Goal: Transaction & Acquisition: Book appointment/travel/reservation

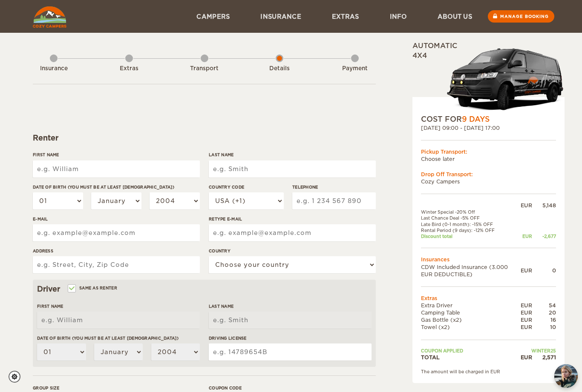
click at [57, 163] on input "First Name" at bounding box center [116, 169] width 167 height 17
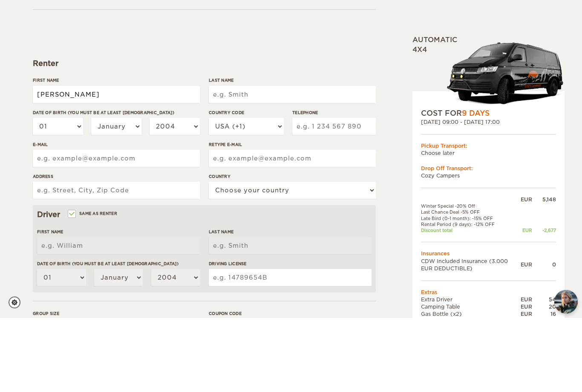
type input "[PERSON_NAME]"
click at [260, 161] on input "Last Name" at bounding box center [292, 169] width 167 height 17
type input "[PERSON_NAME]"
click at [74, 193] on select "01 02 03 04 05 06 07 08 09 10 11 12 13 14 15 16 17 18 19 20 21 22 23 24 25 26 2…" at bounding box center [58, 201] width 50 height 17
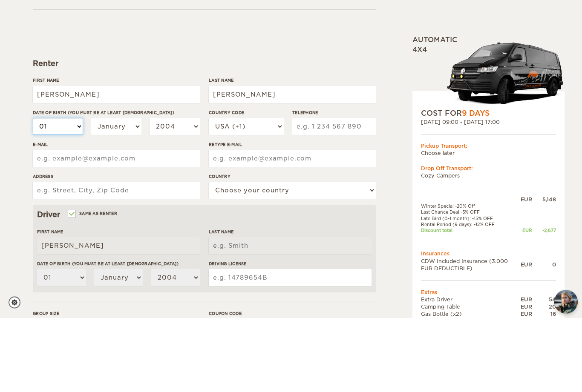
type input "[PERSON_NAME]"
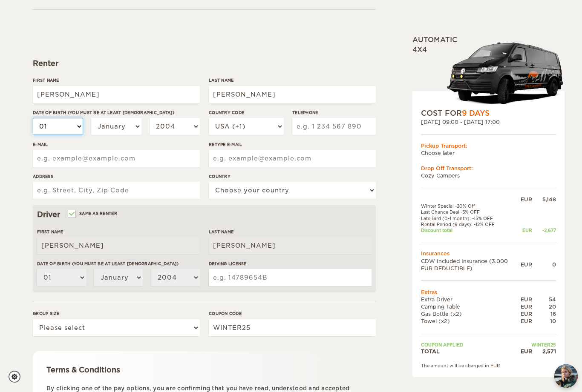
select select "10"
click at [133, 125] on select "January February March April May June July August September October November De…" at bounding box center [116, 126] width 50 height 17
select select "07"
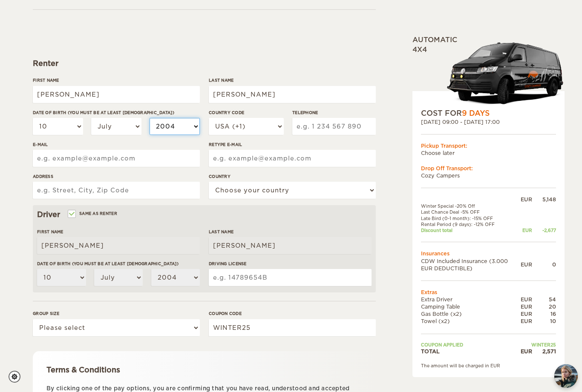
click at [179, 130] on select "2004 2003 2002 2001 2000 1999 1998 1997 1996 1995 1994 1993 1992 1991 1990 1989…" at bounding box center [175, 126] width 50 height 17
select select "1962"
click at [316, 124] on input "Telephone" at bounding box center [334, 126] width 84 height 17
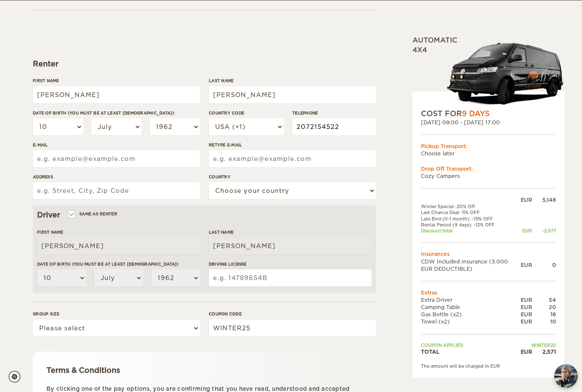
type input "2072154522"
click at [121, 161] on input "E-mail" at bounding box center [116, 158] width 167 height 17
type input "[EMAIL_ADDRESS][DOMAIN_NAME]"
click at [248, 162] on input "Retype E-mail" at bounding box center [292, 158] width 167 height 17
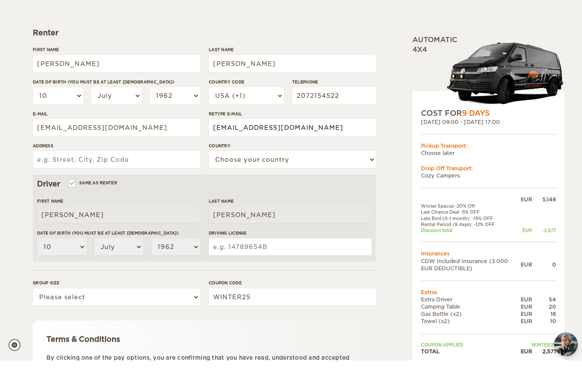
type input "[EMAIL_ADDRESS][DOMAIN_NAME]"
click at [133, 183] on input "Address" at bounding box center [116, 191] width 167 height 17
type input "68 [PERSON_NAME] Hts"
click at [269, 183] on select "Choose your country [GEOGRAPHIC_DATA] [GEOGRAPHIC_DATA] [GEOGRAPHIC_DATA] [GEOG…" at bounding box center [292, 191] width 167 height 17
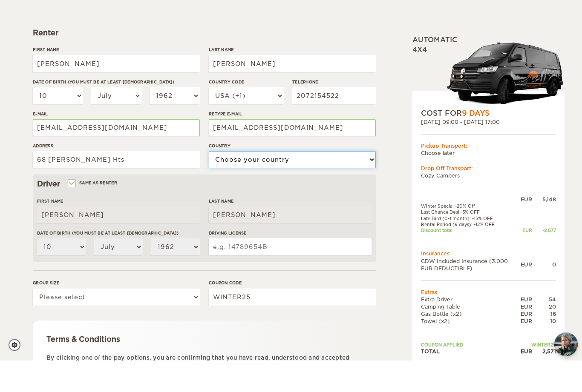
scroll to position [105, 0]
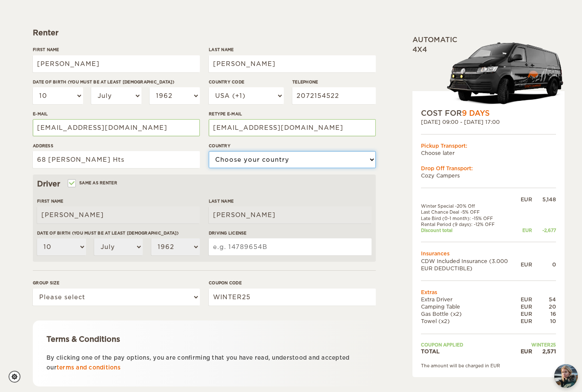
select select "222"
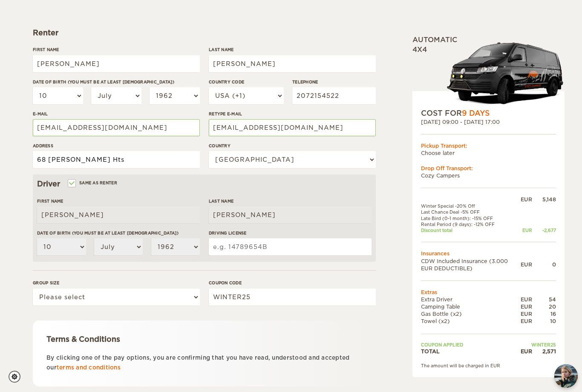
click at [127, 155] on input "68 [PERSON_NAME] Hts" at bounding box center [116, 159] width 167 height 17
click at [120, 162] on input "68 [PERSON_NAME] Hts" at bounding box center [116, 159] width 167 height 17
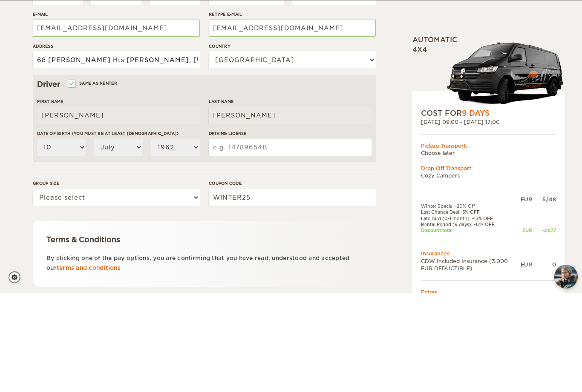
type input "68 [PERSON_NAME] Hts [PERSON_NAME], [US_STATE] 04345"
click at [269, 239] on input "Driving License" at bounding box center [290, 247] width 163 height 17
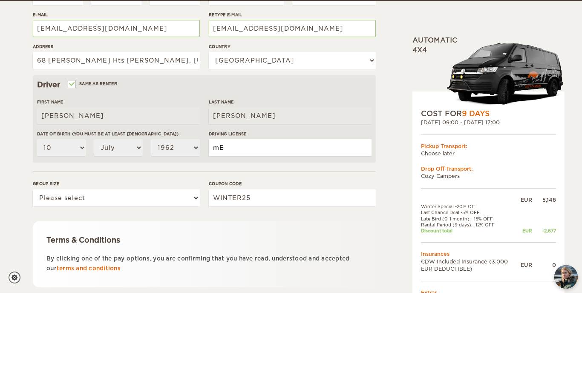
type input "m"
type input "ME2959124"
click at [180, 289] on select "Please select 1 2 3" at bounding box center [116, 297] width 167 height 17
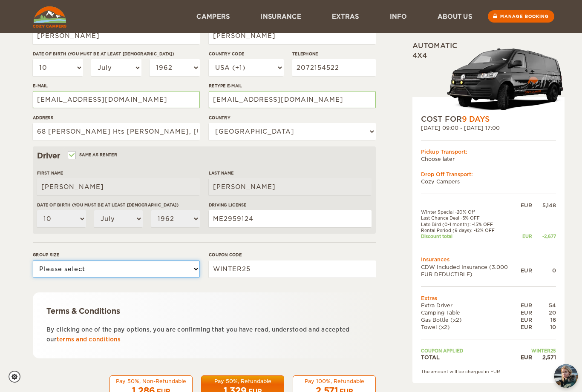
select select "2"
click at [248, 385] on div "1,329 EUR" at bounding box center [243, 391] width 72 height 12
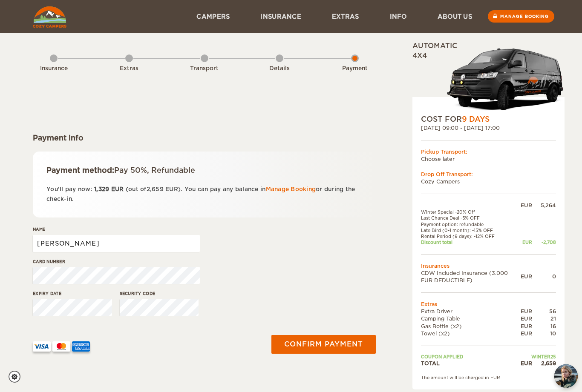
click at [80, 245] on input "[PERSON_NAME]" at bounding box center [116, 243] width 167 height 17
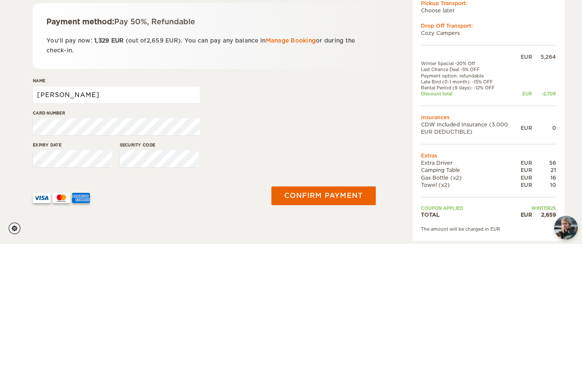
type input "Donald Strickland"
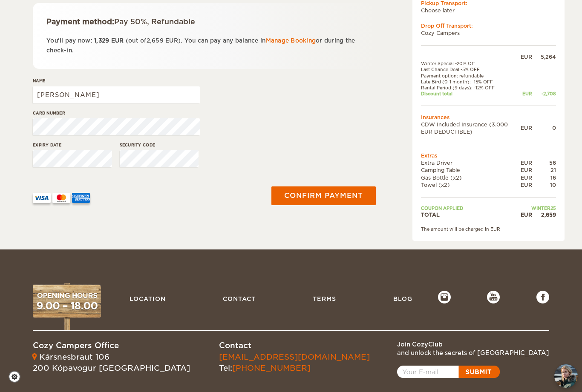
click at [322, 196] on button "Confirm payment" at bounding box center [323, 196] width 104 height 19
